Goal: Task Accomplishment & Management: Use online tool/utility

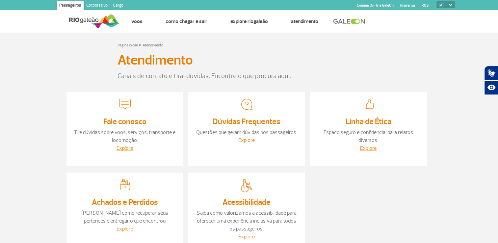
click at [245, 139] on link "Explore" at bounding box center [246, 140] width 16 height 7
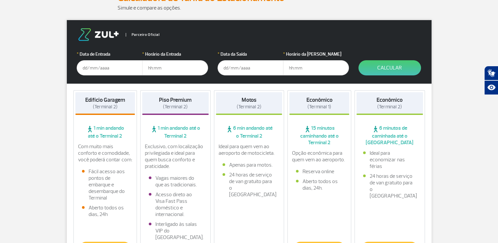
scroll to position [99, 0]
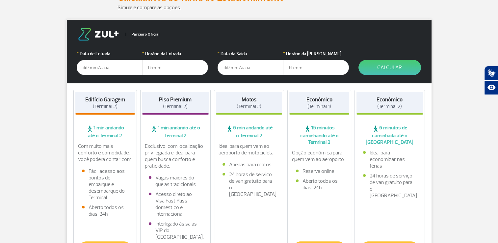
click at [102, 63] on input "text" at bounding box center [110, 67] width 66 height 15
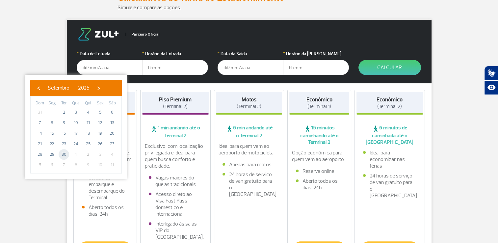
click at [66, 156] on span "30" at bounding box center [64, 154] width 11 height 11
type input "30/09/2025"
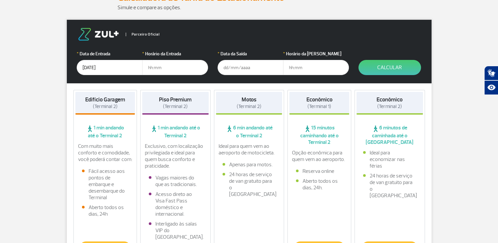
click at [160, 67] on input "text" at bounding box center [175, 67] width 66 height 15
click at [160, 72] on input "text" at bounding box center [175, 67] width 66 height 15
click at [163, 67] on input "text" at bounding box center [175, 67] width 66 height 15
type input "2"
type input "21:30"
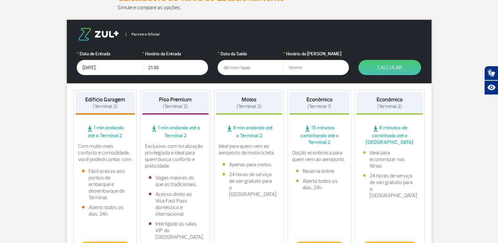
click at [240, 68] on input "text" at bounding box center [251, 67] width 66 height 15
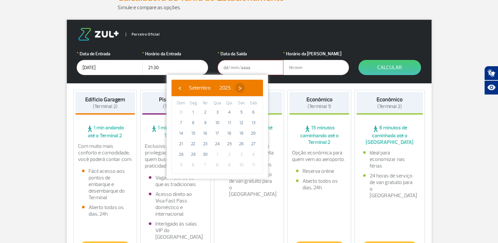
click at [245, 88] on span "›" at bounding box center [240, 88] width 10 height 10
click at [181, 124] on span "5" at bounding box center [181, 122] width 11 height 11
type input "05/10/2025"
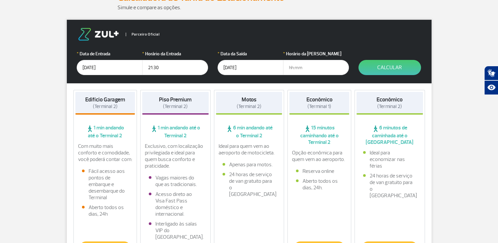
click at [309, 73] on input "text" at bounding box center [316, 67] width 66 height 15
type input "05:00"
click at [388, 65] on button "Calcular" at bounding box center [389, 67] width 63 height 15
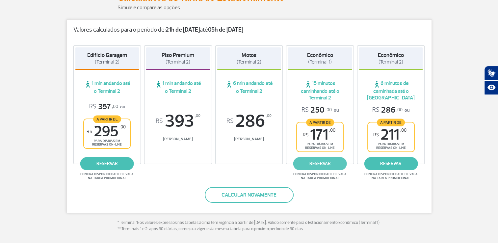
click at [320, 163] on link "reservar" at bounding box center [320, 163] width 54 height 13
drag, startPoint x: 310, startPoint y: 137, endPoint x: 338, endPoint y: 140, distance: 28.8
click at [338, 140] on div "A partir de R$ 171 ,00 para diárias em reservas on-line" at bounding box center [319, 137] width 47 height 30
